Goal: Task Accomplishment & Management: Manage account settings

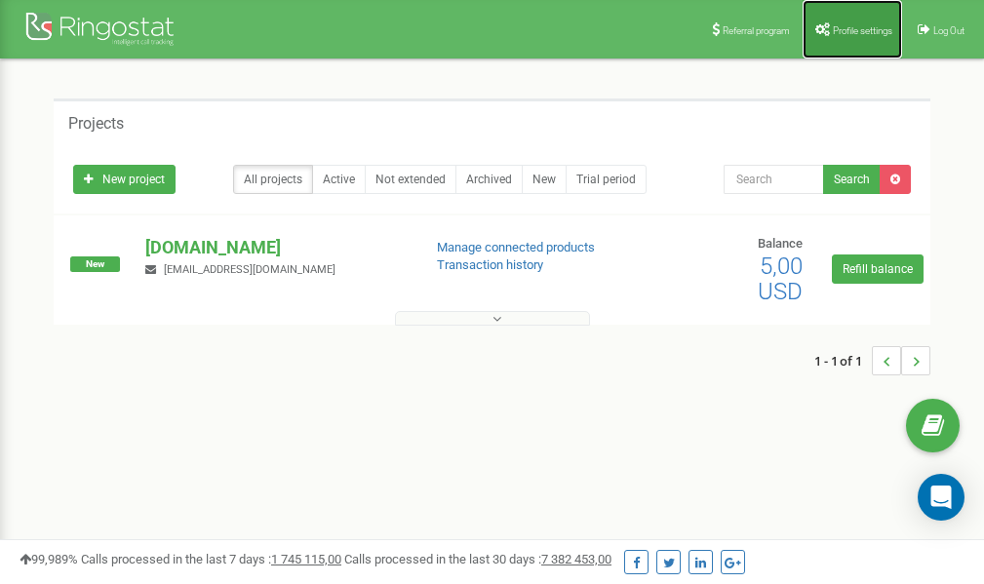
click at [837, 30] on span "Profile settings" at bounding box center [861, 30] width 59 height 11
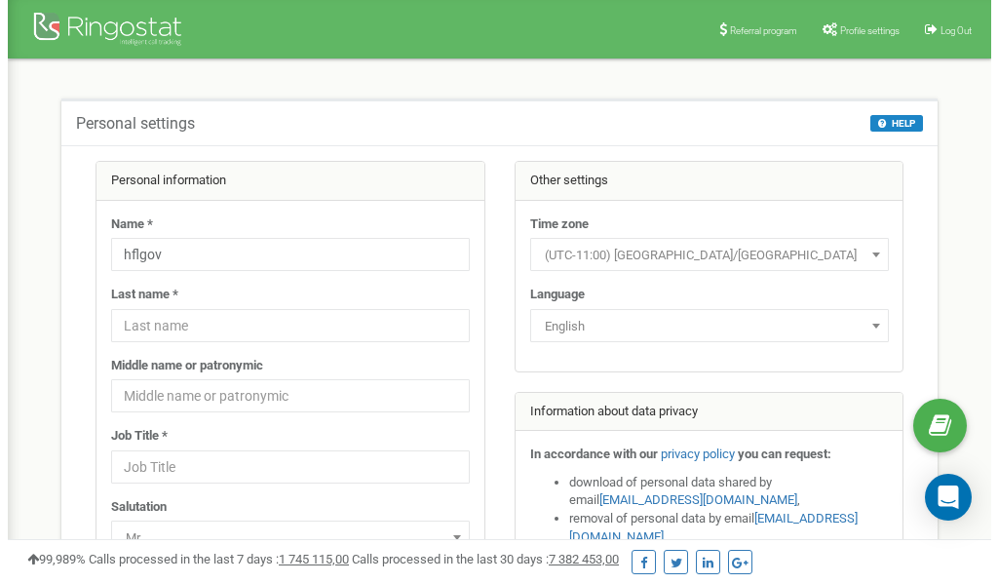
scroll to position [97, 0]
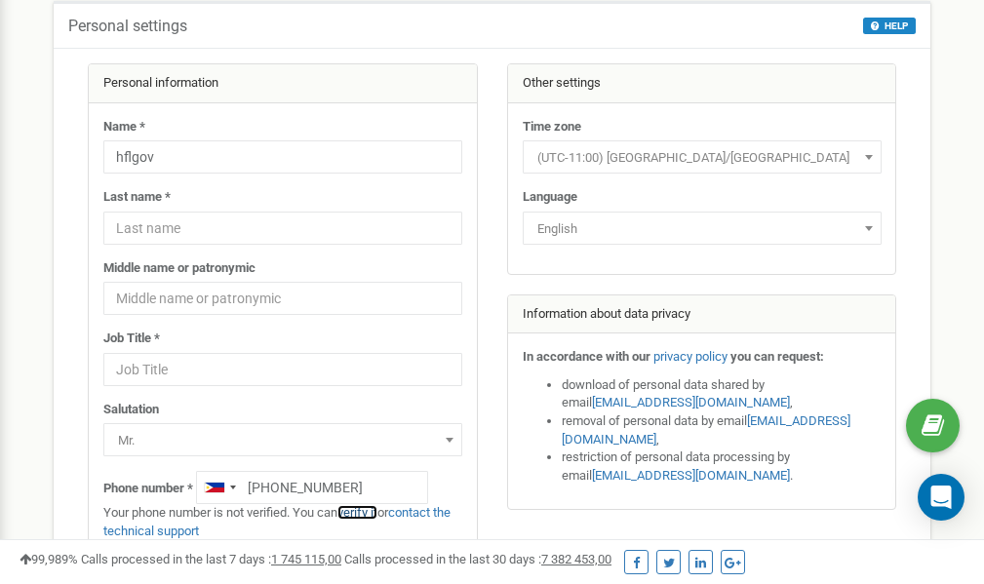
click at [366, 516] on link "verify it" at bounding box center [357, 512] width 40 height 15
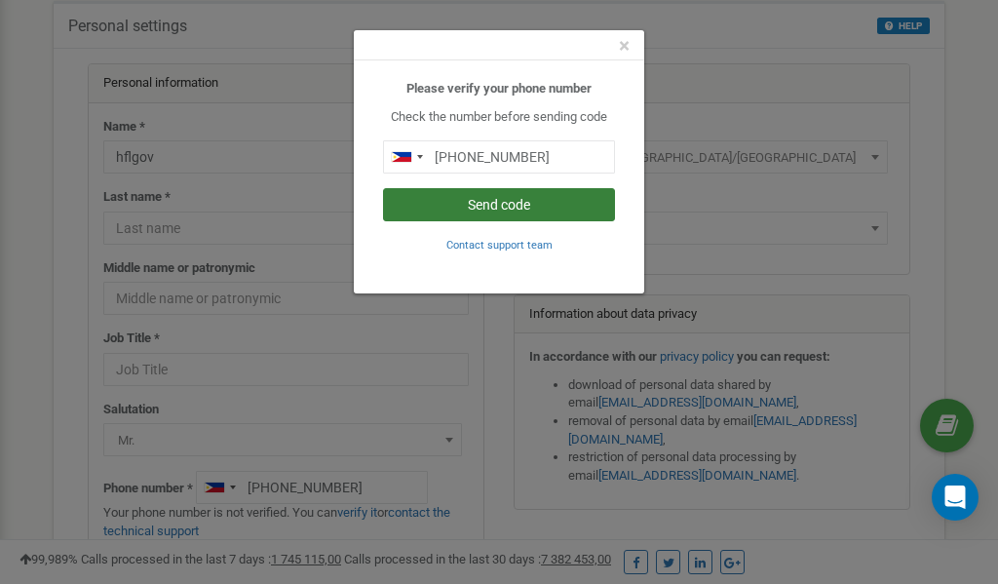
click at [460, 210] on button "Send code" at bounding box center [499, 204] width 232 height 33
